Goal: Task Accomplishment & Management: Use online tool/utility

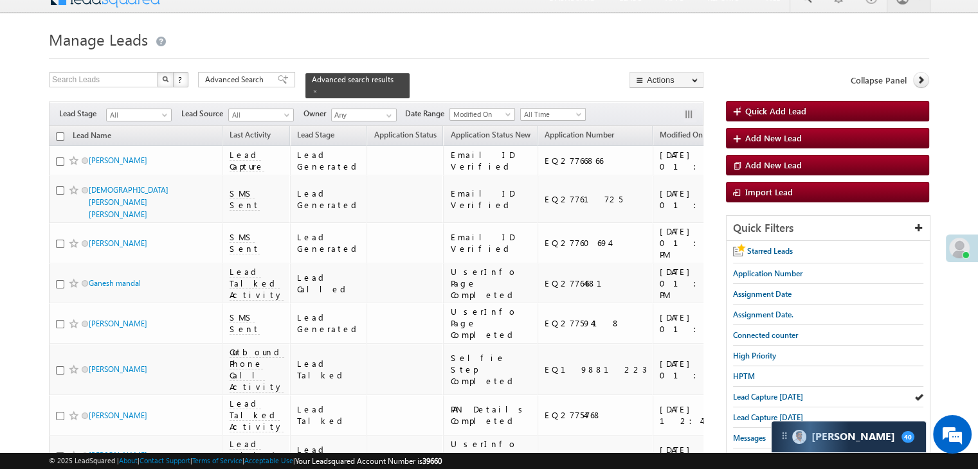
click at [318, 88] on span at bounding box center [315, 91] width 6 height 6
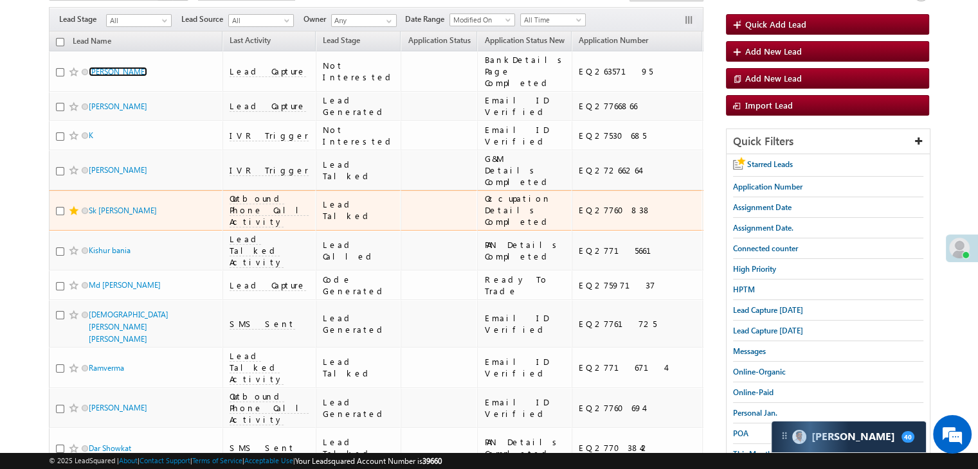
scroll to position [146, 0]
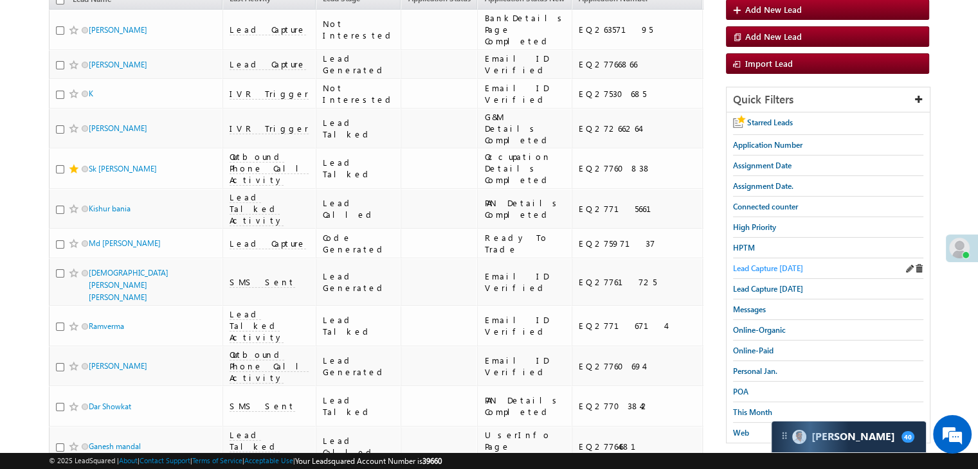
click at [773, 264] on span "Lead Capture [DATE]" at bounding box center [768, 269] width 70 height 10
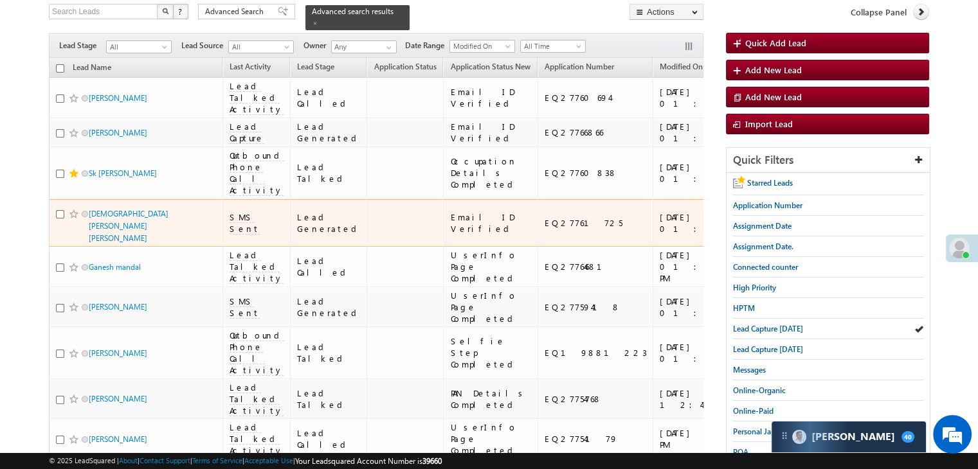
scroll to position [0, 0]
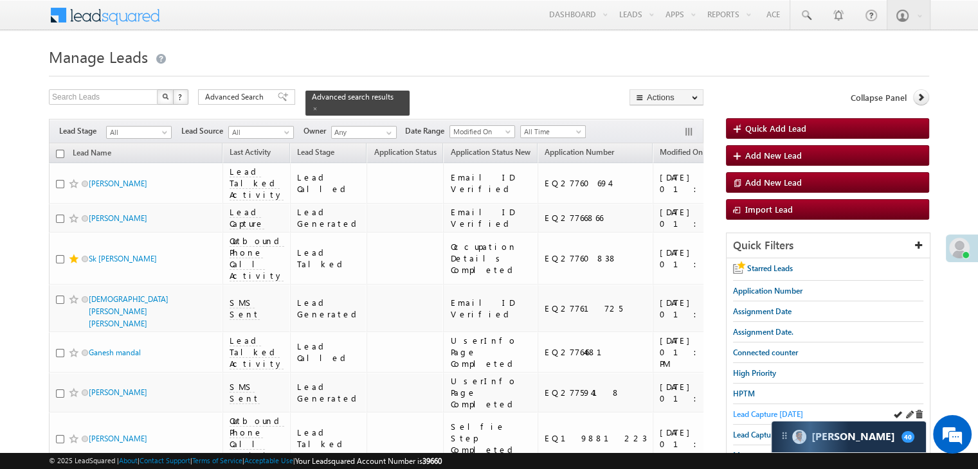
click at [742, 409] on span "Lead Capture [DATE]" at bounding box center [768, 414] width 70 height 10
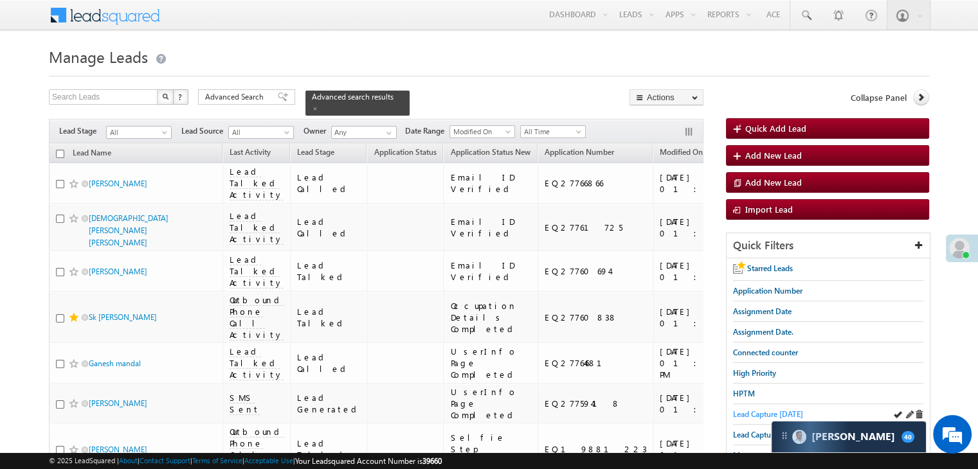
click at [742, 412] on span "Lead Capture [DATE]" at bounding box center [768, 414] width 70 height 10
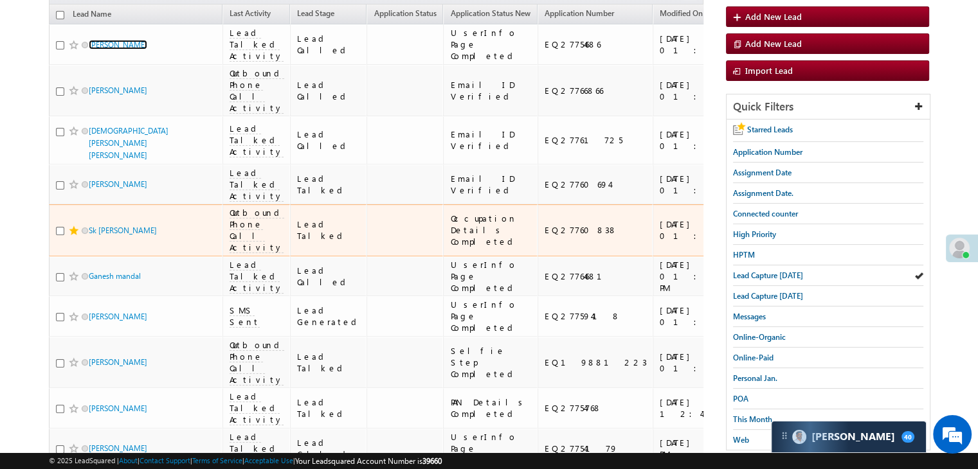
scroll to position [129, 0]
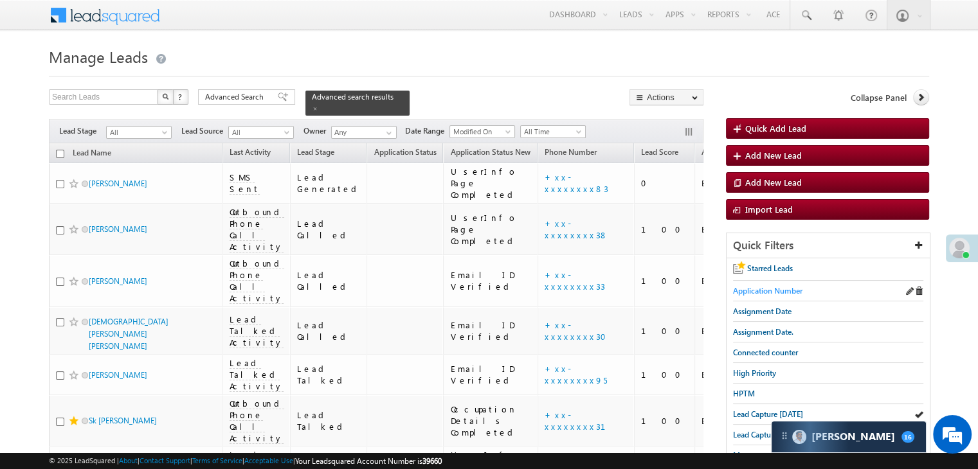
click at [774, 291] on span "Application Number" at bounding box center [767, 291] width 69 height 10
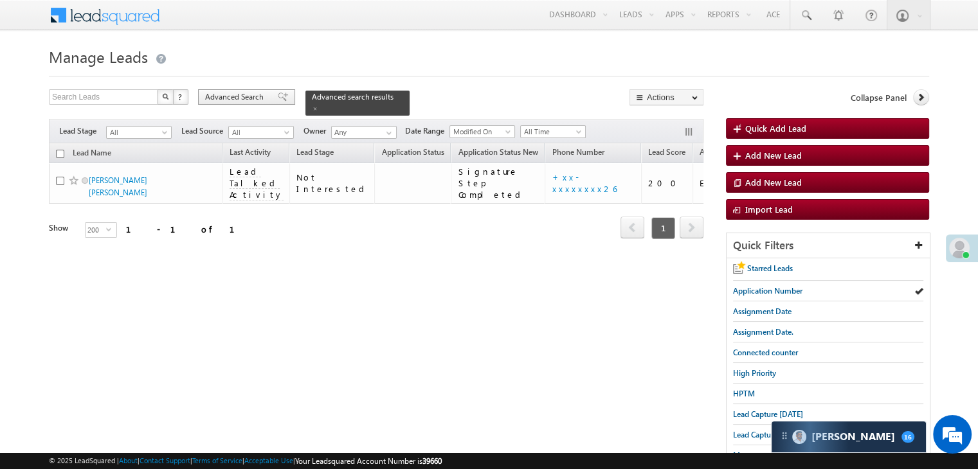
click at [267, 93] on div "Advanced Search" at bounding box center [246, 96] width 97 height 15
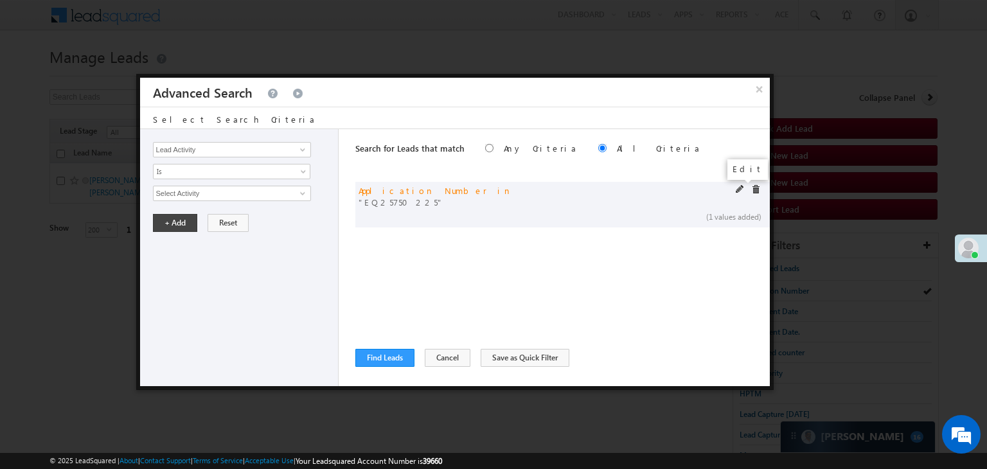
click at [739, 190] on span at bounding box center [740, 189] width 9 height 9
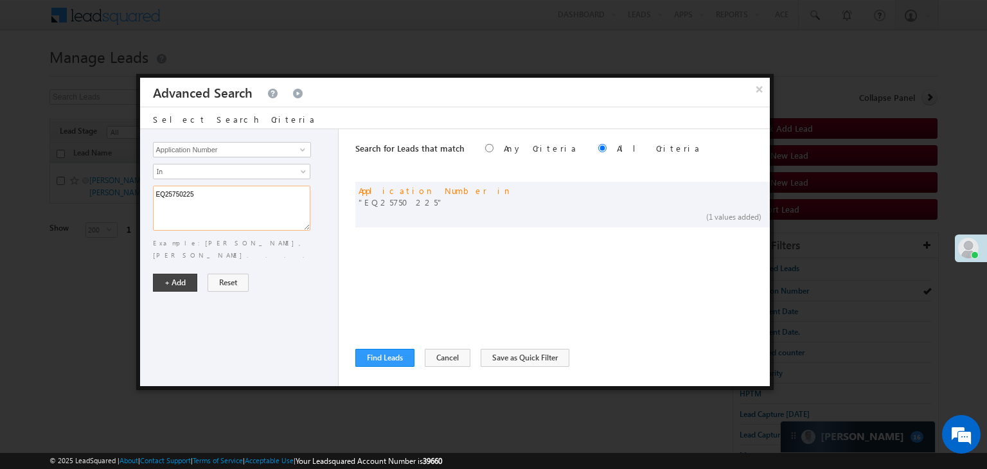
click at [258, 192] on textarea "EQ25750225" at bounding box center [231, 208] width 157 height 45
paste textarea "1396708 EQ27399948 EQ27399453 EQ27297024 EQ27378370 EQ27317215 EQ27367061 EQ273…"
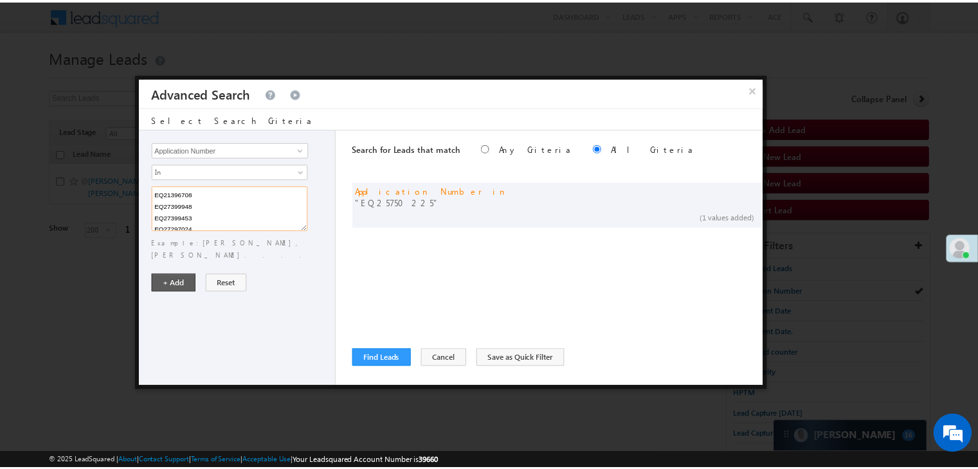
scroll to position [72, 0]
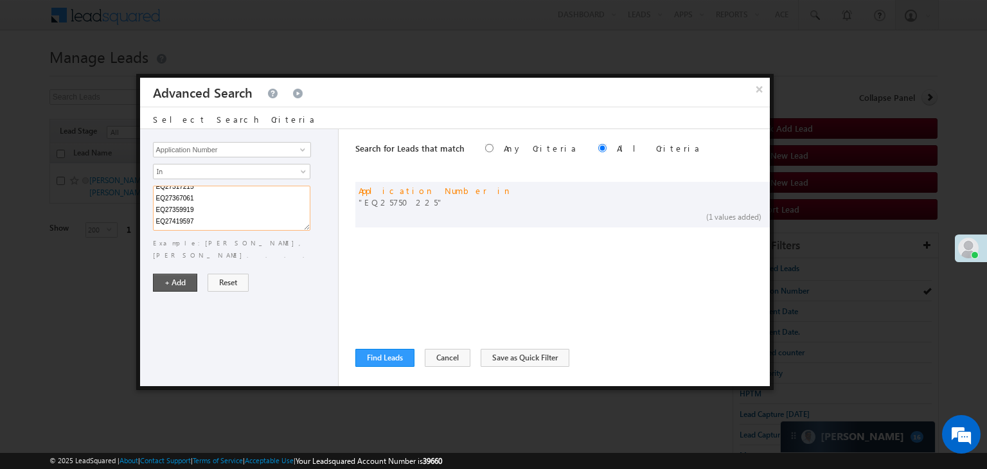
type textarea "EQ21396708 EQ27399948 EQ27399453 EQ27297024 EQ27378370 EQ27317215 EQ27367061 EQ…"
click at [168, 274] on button "+ Add" at bounding box center [175, 283] width 44 height 18
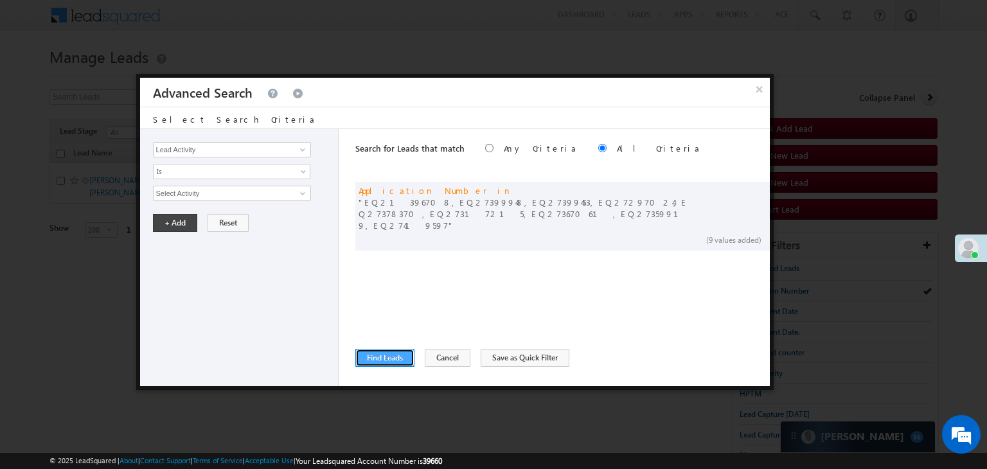
click at [363, 355] on button "Find Leads" at bounding box center [384, 358] width 59 height 18
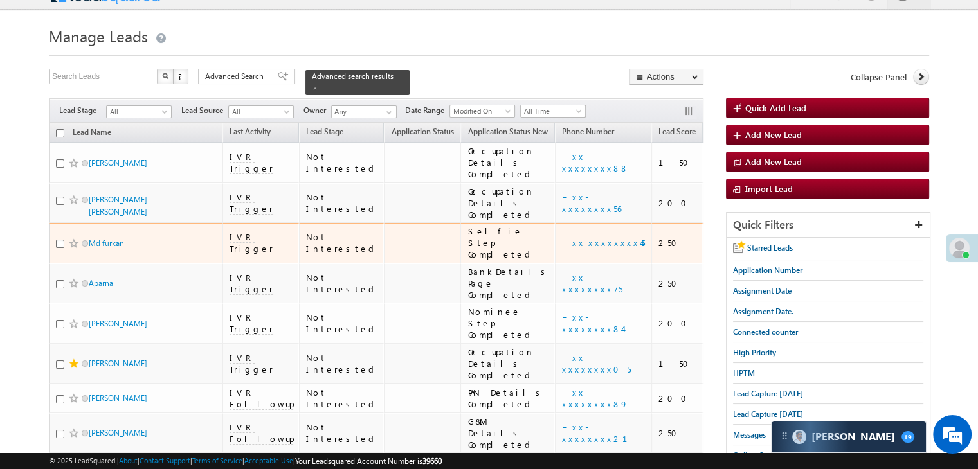
scroll to position [0, 0]
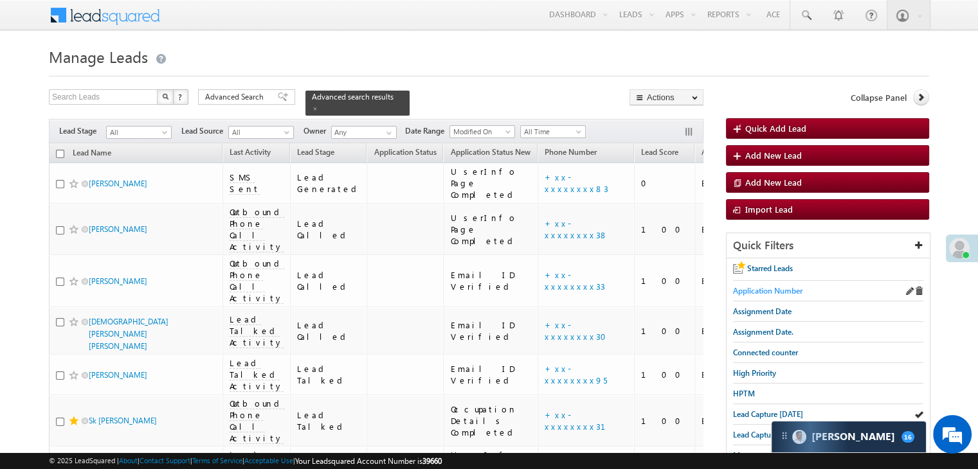
click at [761, 291] on span "Application Number" at bounding box center [767, 291] width 69 height 10
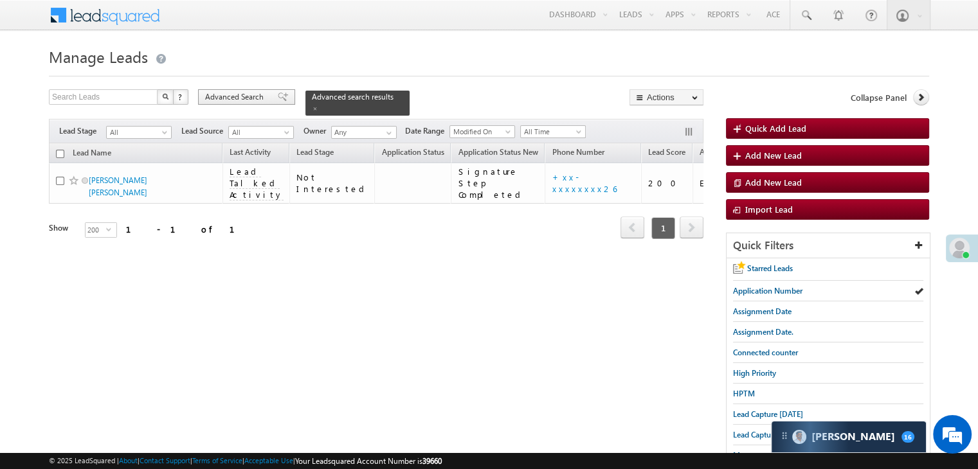
click at [258, 99] on span "Advanced Search" at bounding box center [236, 97] width 62 height 12
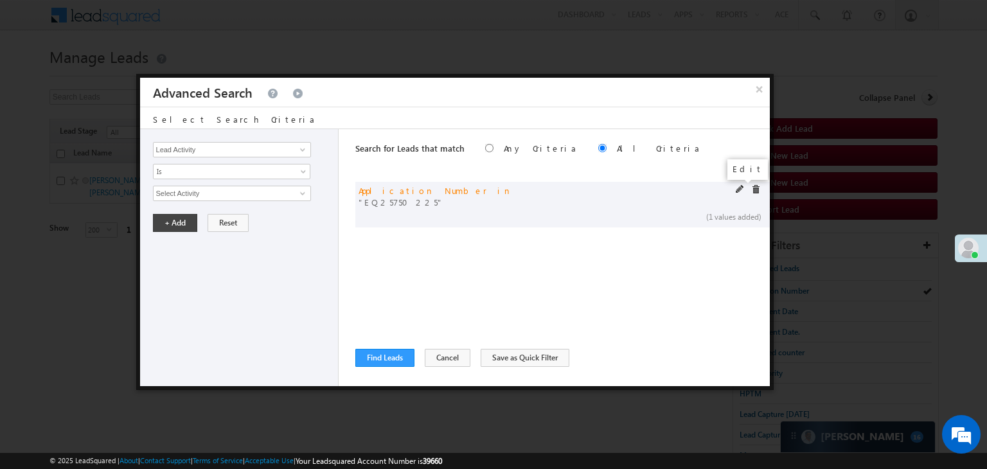
click at [740, 188] on span at bounding box center [740, 189] width 9 height 9
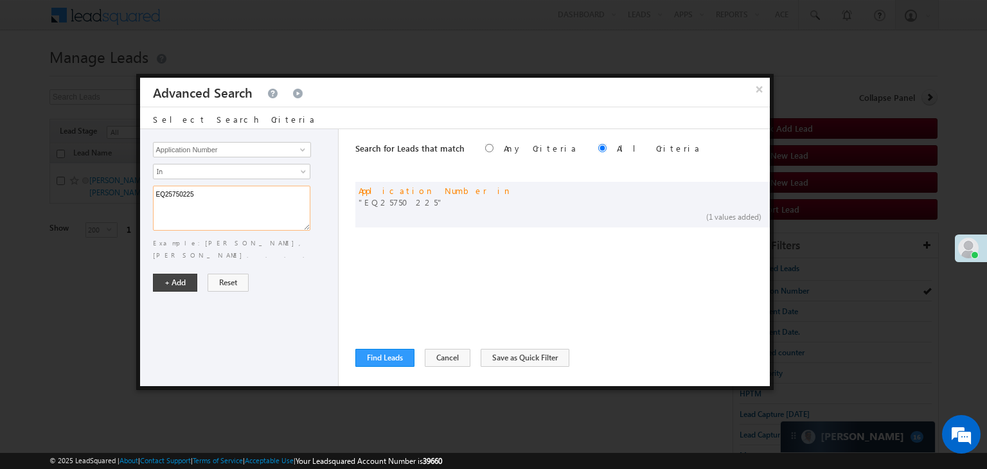
click at [287, 192] on textarea "EQ25750225" at bounding box center [231, 208] width 157 height 45
paste textarea "7029085 EQ27025218 EQ27138225 EQ27123036 EQ27066769 EQ27225796 EQ27228876 EQ272…"
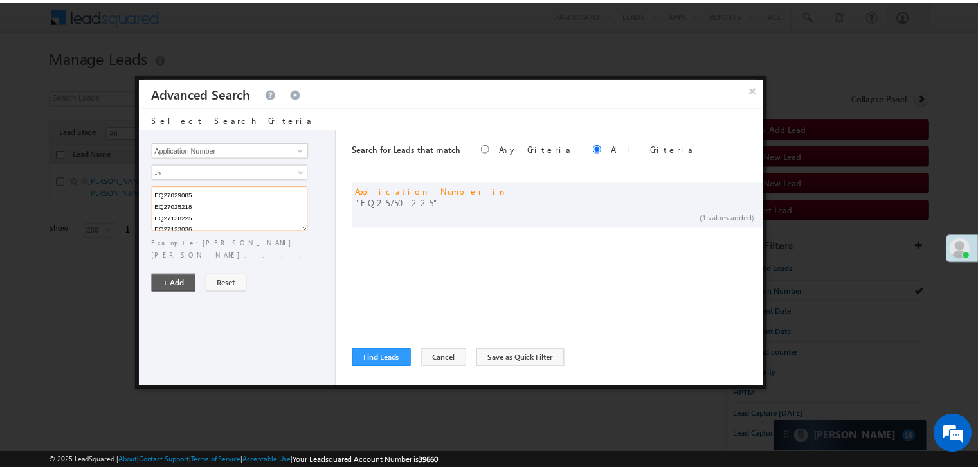
scroll to position [118, 0]
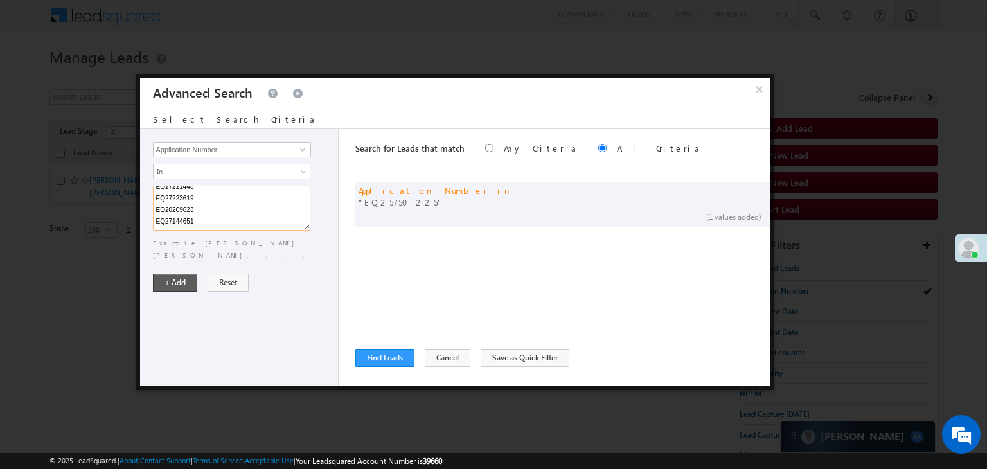
type textarea "EQ27029085 EQ27025218 EQ27138225 EQ27123036 EQ27066769 EQ27225796 EQ27228876 EQ…"
click at [177, 274] on button "+ Add" at bounding box center [175, 283] width 44 height 18
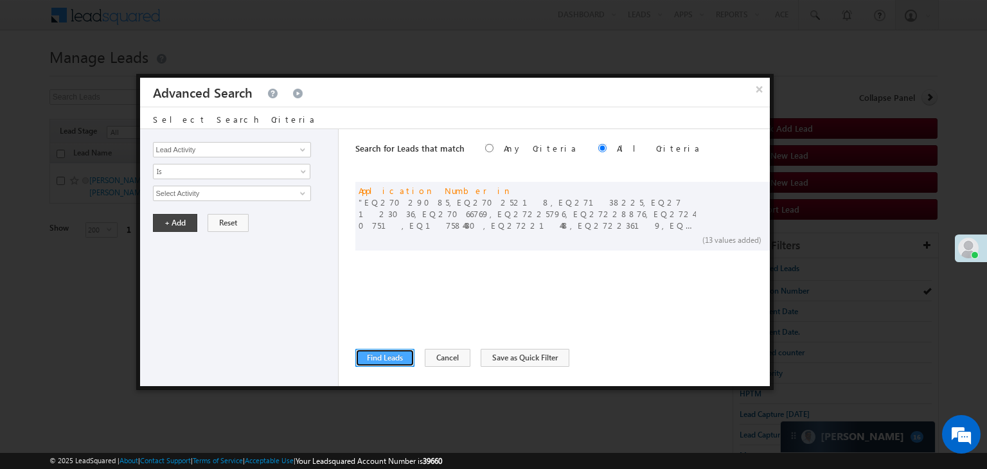
click at [397, 362] on button "Find Leads" at bounding box center [384, 358] width 59 height 18
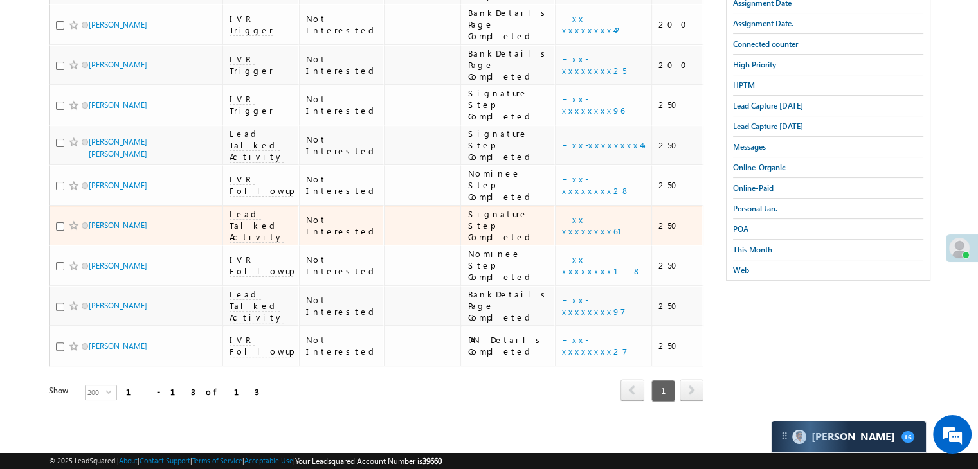
scroll to position [769, 0]
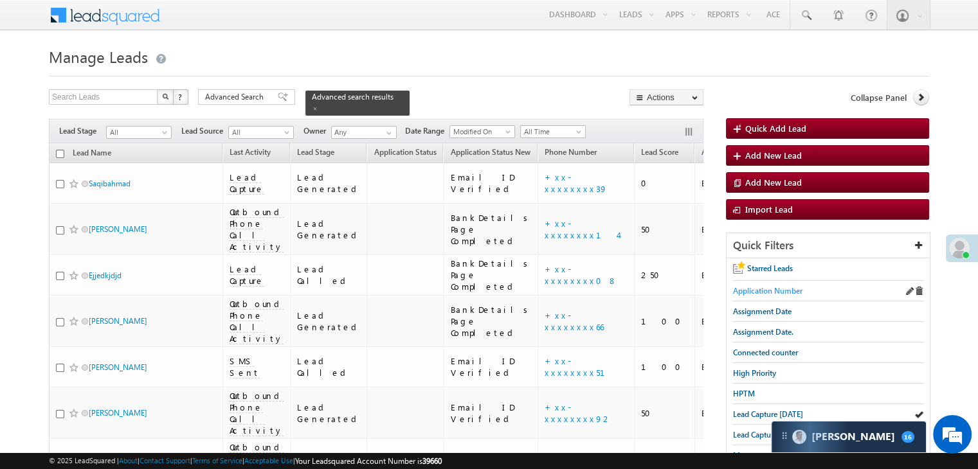
click at [766, 291] on span "Application Number" at bounding box center [767, 291] width 69 height 10
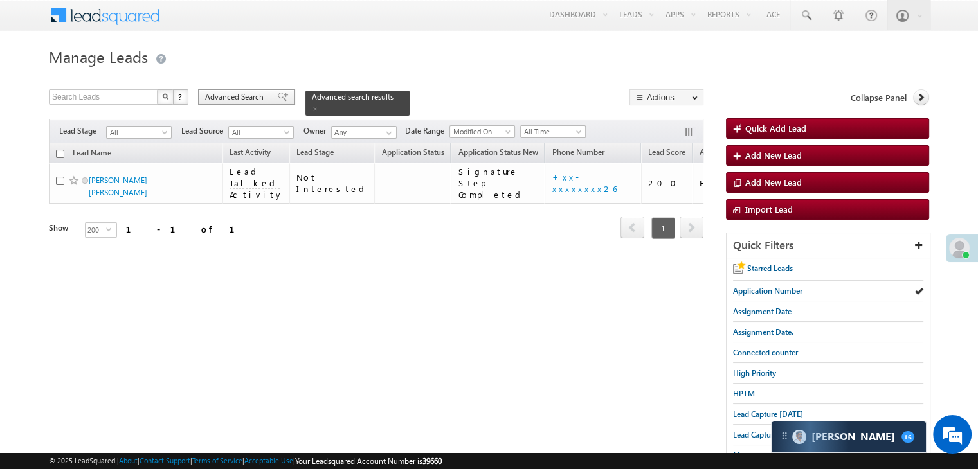
click at [217, 98] on span "Advanced Search" at bounding box center [236, 97] width 62 height 12
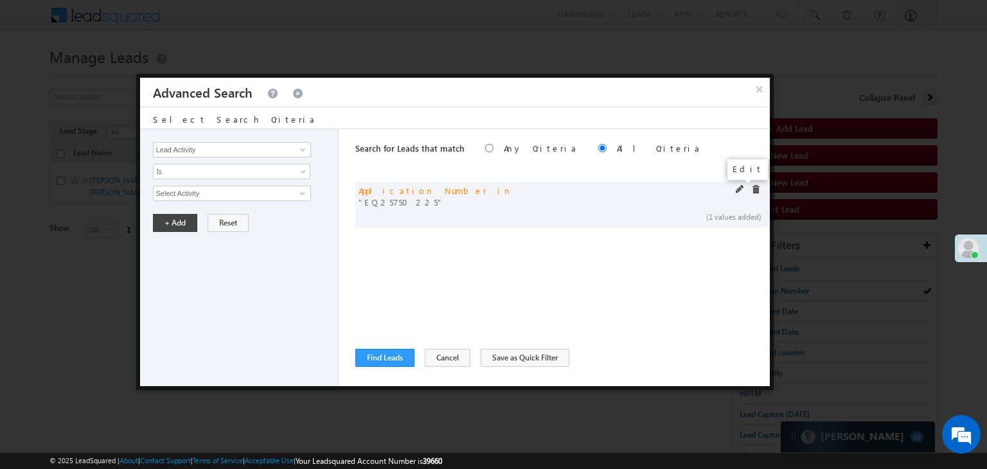
click at [740, 186] on span at bounding box center [740, 189] width 9 height 9
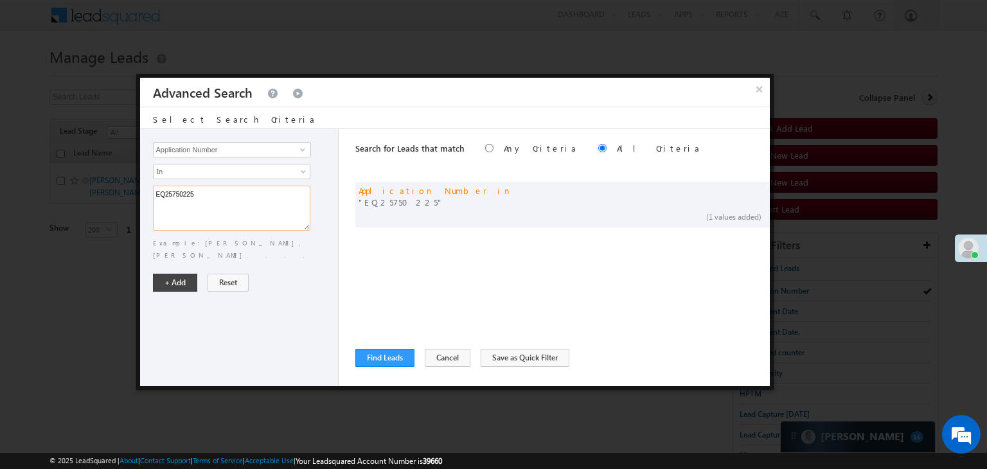
click at [273, 192] on textarea "EQ25750225" at bounding box center [231, 208] width 157 height 45
paste textarea "6961654 EQ26556853 EQ26771795 EQ26617390 EQ26460635 EQ26853839 EQ26779654 EQ265…"
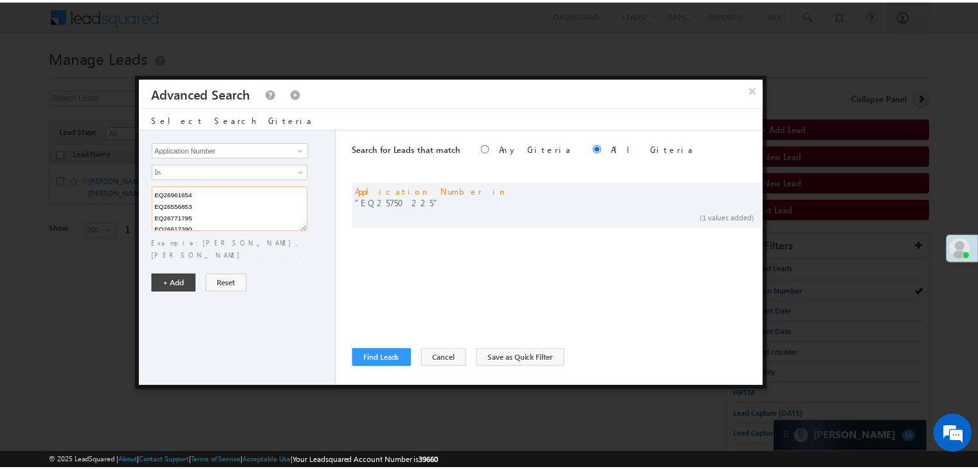
scroll to position [141, 0]
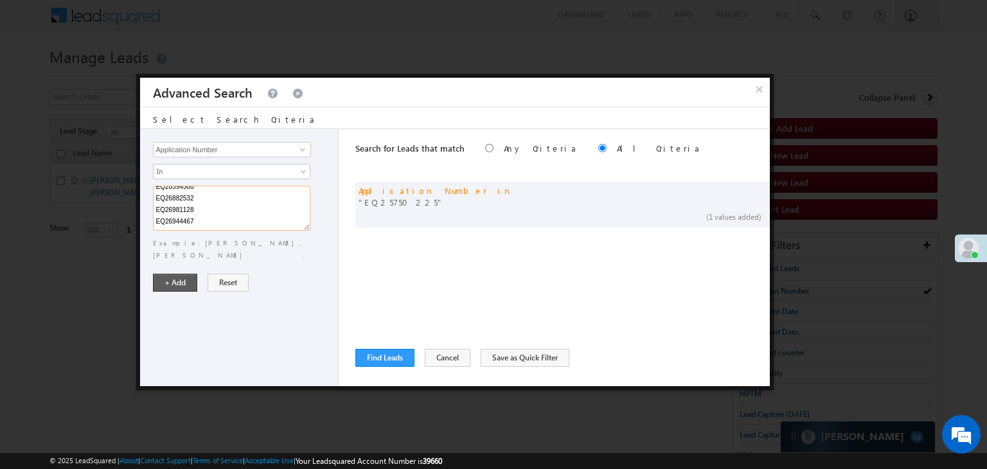
type textarea "EQ26961654 EQ26556853 EQ26771795 EQ26617390 EQ26460635 EQ26853839 EQ26779654 EQ…"
click at [163, 274] on button "+ Add" at bounding box center [175, 283] width 44 height 18
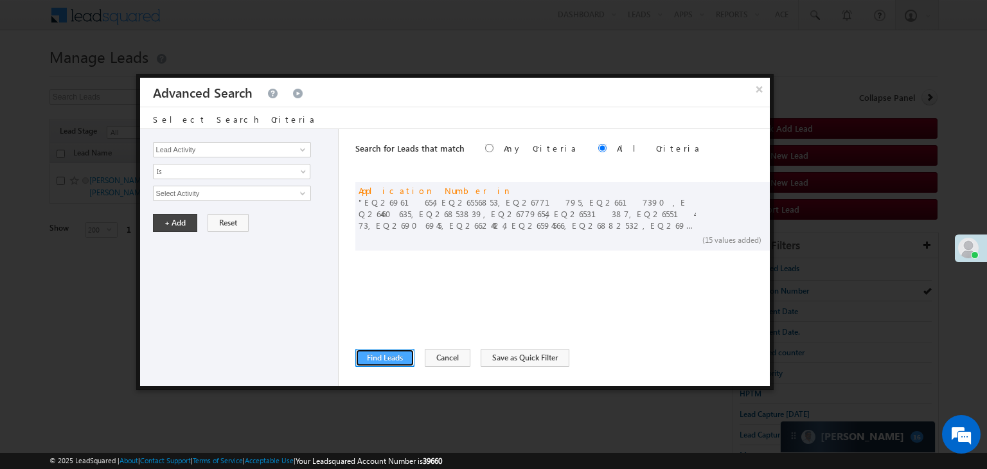
click at [375, 356] on button "Find Leads" at bounding box center [384, 358] width 59 height 18
